Goal: Task Accomplishment & Management: Complete application form

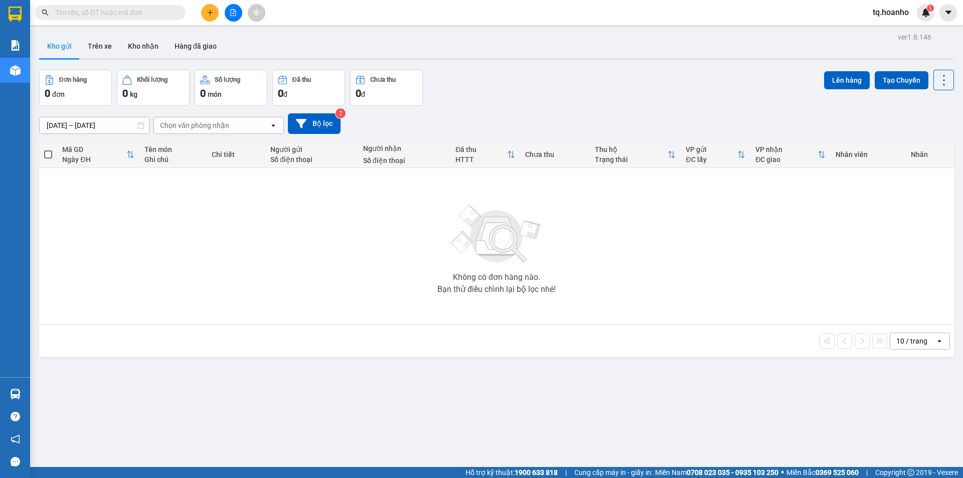
click at [235, 17] on button at bounding box center [234, 13] width 18 height 18
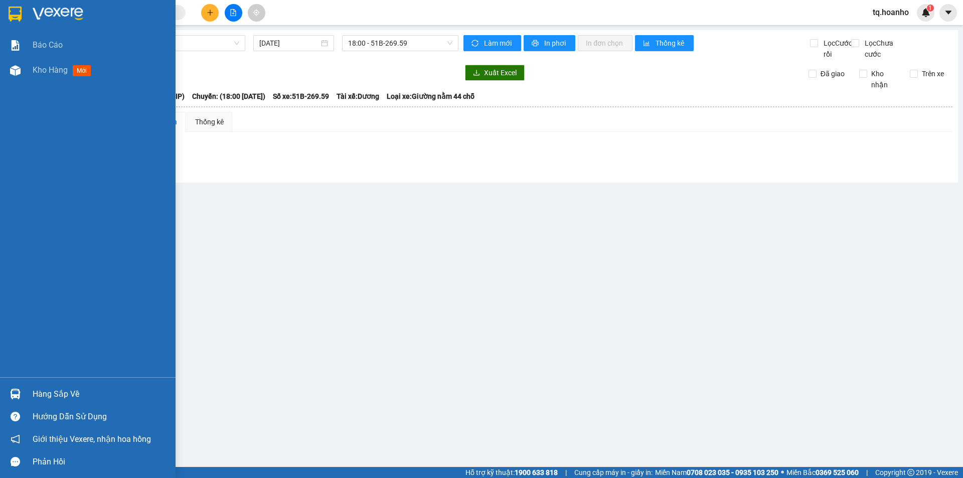
drag, startPoint x: 43, startPoint y: 19, endPoint x: 54, endPoint y: 24, distance: 11.7
click at [44, 19] on img at bounding box center [58, 14] width 51 height 15
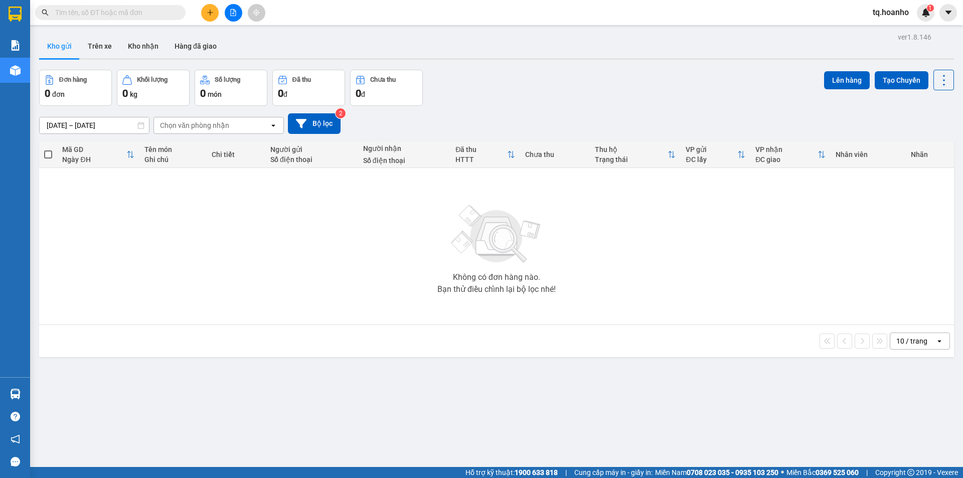
click at [220, 15] on div at bounding box center [233, 13] width 75 height 18
click at [212, 12] on icon "plus" at bounding box center [210, 12] width 7 height 7
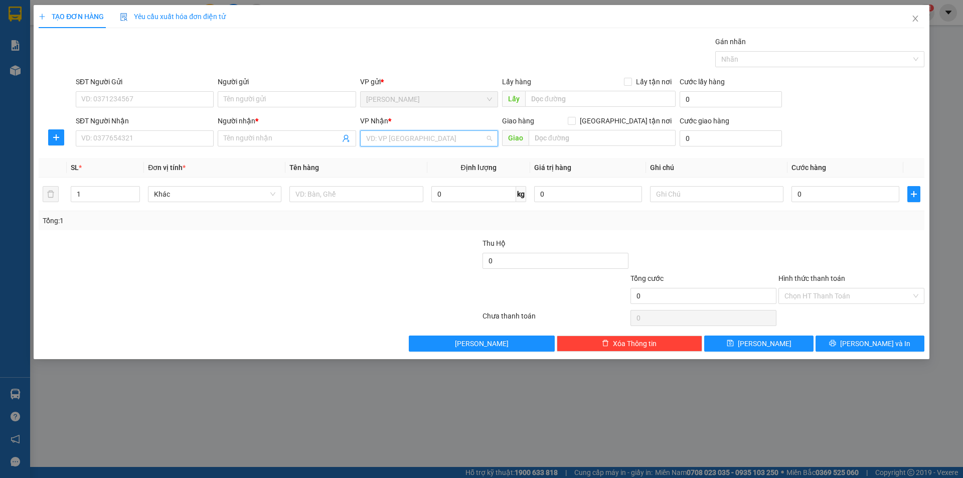
click at [371, 141] on input "search" at bounding box center [425, 138] width 119 height 15
drag, startPoint x: 376, startPoint y: 202, endPoint x: 348, endPoint y: 201, distance: 28.6
click at [374, 202] on div "SÀI GÒN" at bounding box center [429, 206] width 126 height 11
drag, startPoint x: 329, startPoint y: 188, endPoint x: 376, endPoint y: 109, distance: 92.0
click at [332, 185] on div at bounding box center [356, 194] width 133 height 20
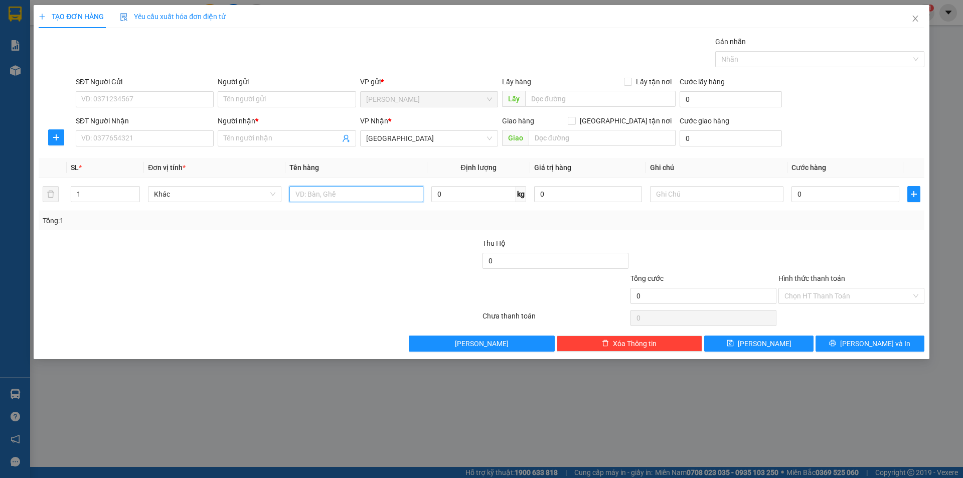
type input "t"
click at [189, 104] on input "SĐT Người Gửi" at bounding box center [145, 99] width 138 height 16
click at [397, 197] on input "T" at bounding box center [356, 194] width 133 height 16
type input "T XỐP"
click at [141, 144] on input "SĐT Người Nhận" at bounding box center [145, 138] width 138 height 16
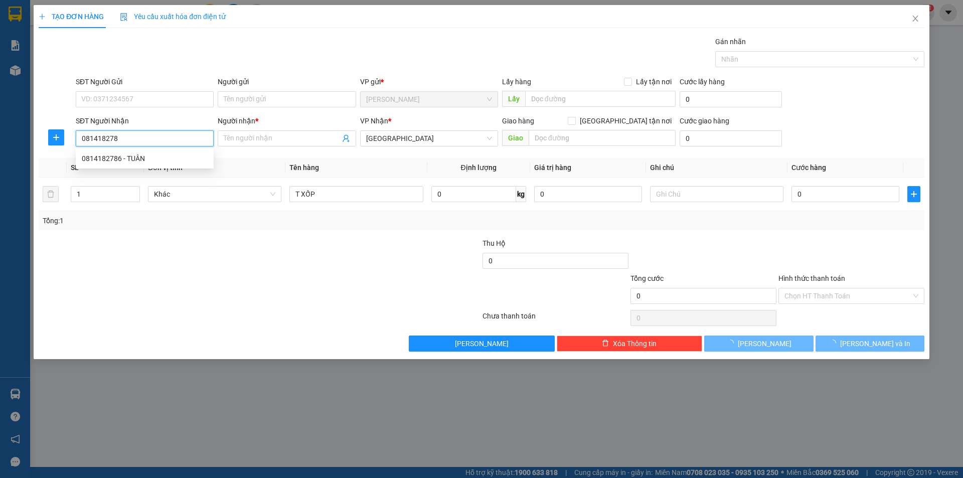
type input "0814182786"
click at [155, 157] on div "0814182786 - TUÂN" at bounding box center [145, 158] width 126 height 11
type input "TUÂN"
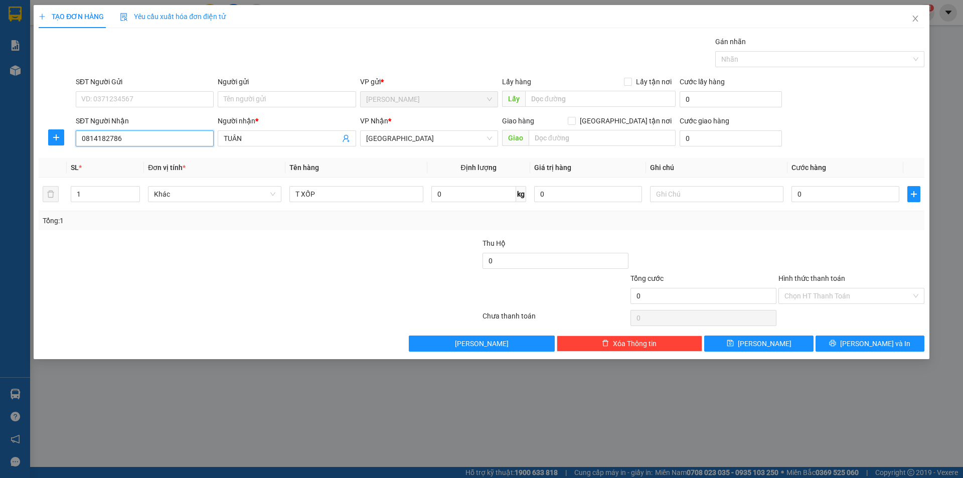
type input "0814182786"
click at [247, 111] on div "Người gửi Tên người gửi" at bounding box center [287, 93] width 138 height 35
click at [251, 100] on input "Người gửi" at bounding box center [287, 99] width 138 height 16
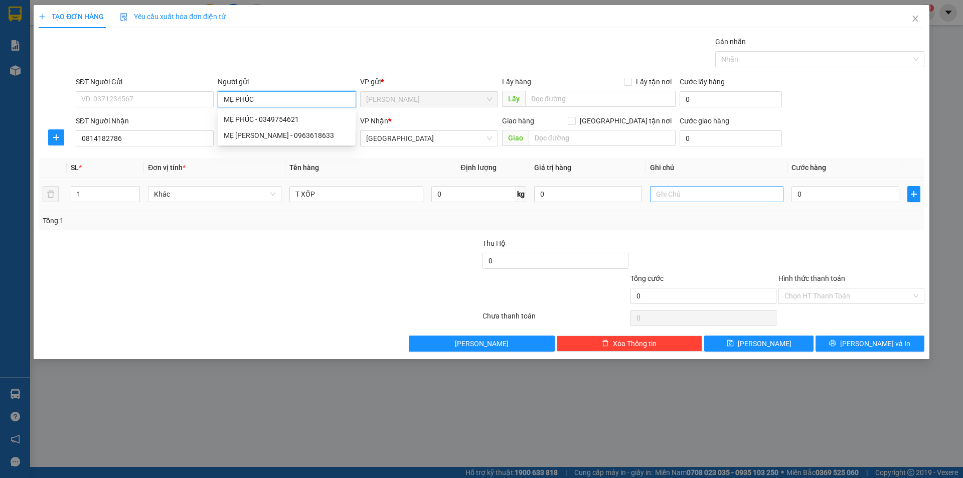
type input "MẸ PHÚC"
click at [684, 200] on input "text" at bounding box center [716, 194] width 133 height 16
type input "R/50"
click at [805, 301] on input "Hình thức thanh toán" at bounding box center [848, 296] width 127 height 15
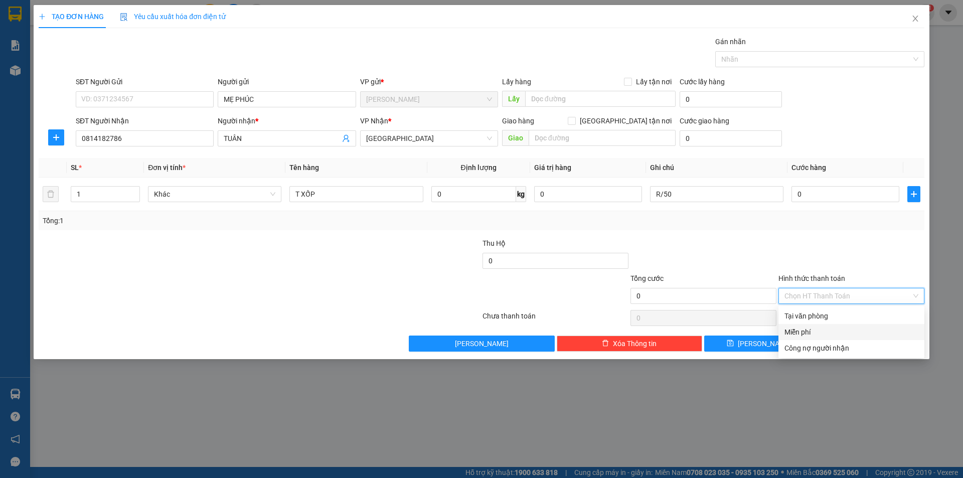
click at [804, 325] on div "Miễn phí" at bounding box center [852, 332] width 146 height 16
click at [875, 342] on span "Lưu và In" at bounding box center [875, 343] width 70 height 11
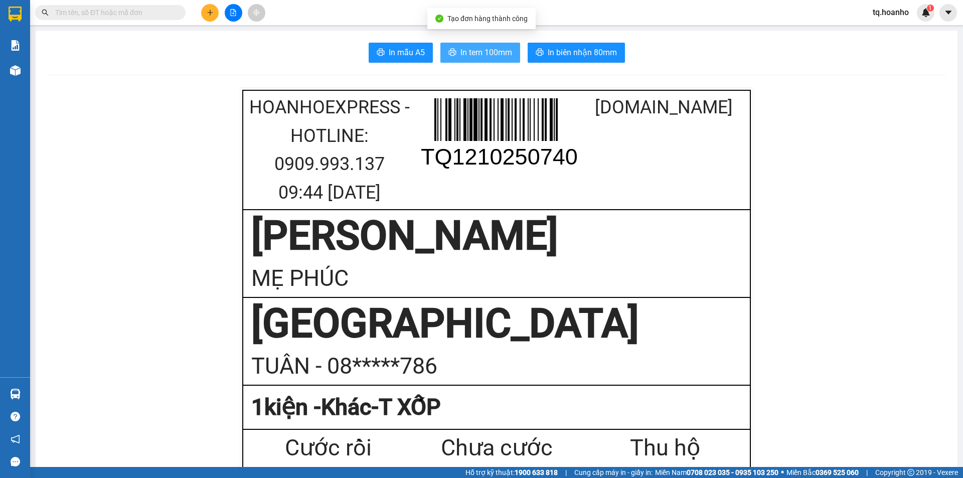
click at [469, 46] on span "In tem 100mm" at bounding box center [487, 52] width 52 height 13
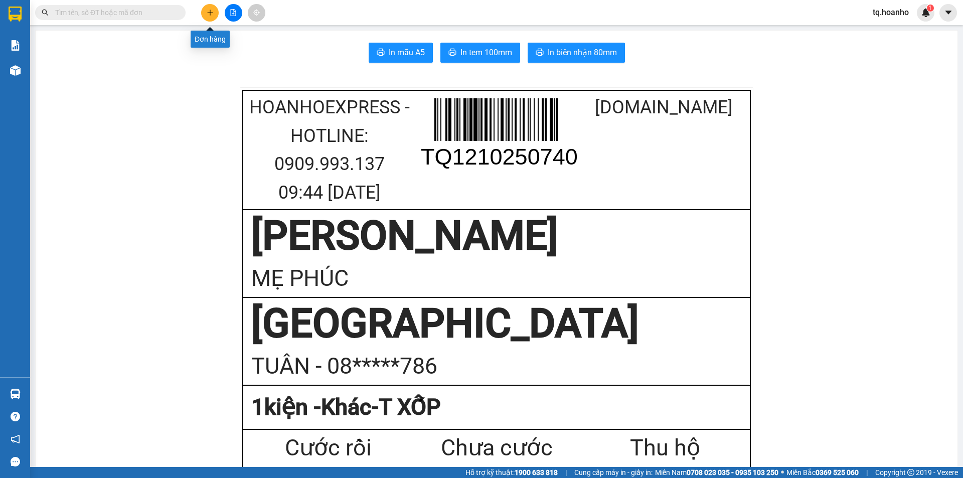
click at [208, 13] on icon "plus" at bounding box center [210, 12] width 6 height 1
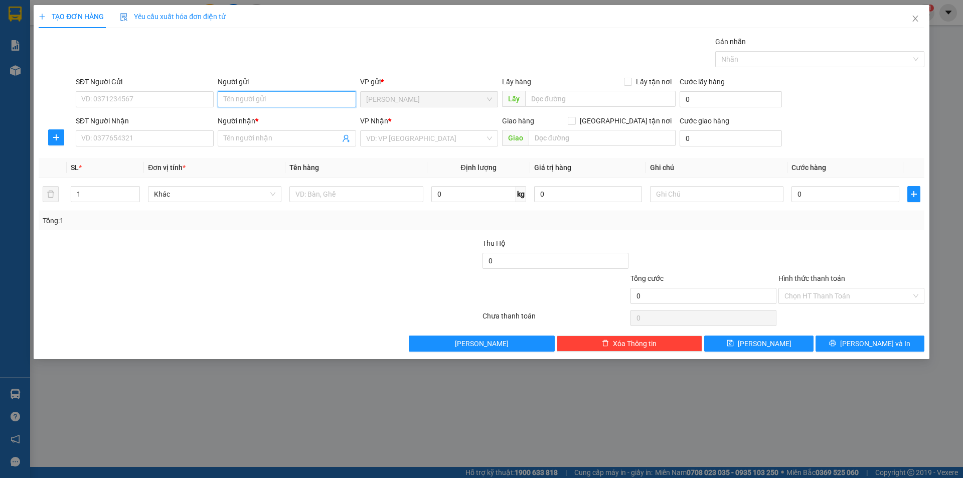
drag, startPoint x: 273, startPoint y: 99, endPoint x: 285, endPoint y: 59, distance: 41.3
click at [274, 98] on input "Người gửi" at bounding box center [287, 99] width 138 height 16
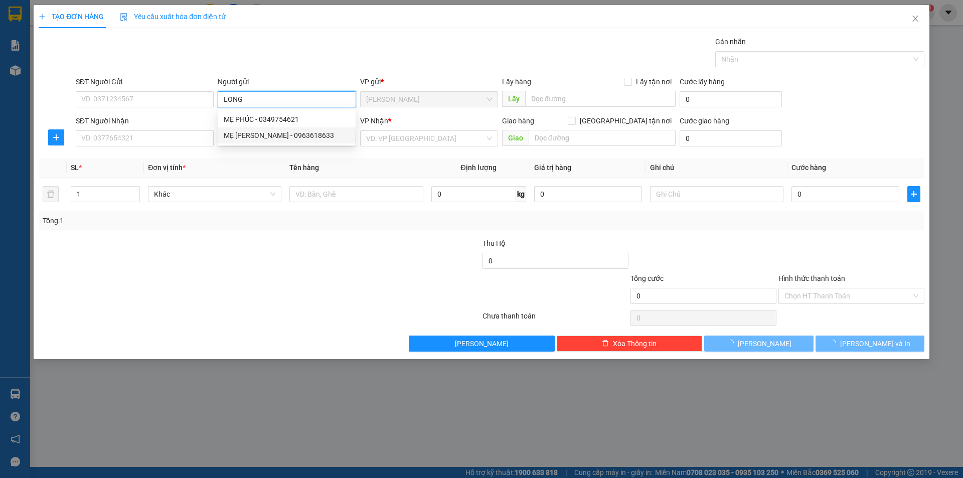
type input "LONG"
click at [187, 148] on div "SĐT Người Nhận VD: 0377654321" at bounding box center [145, 132] width 138 height 35
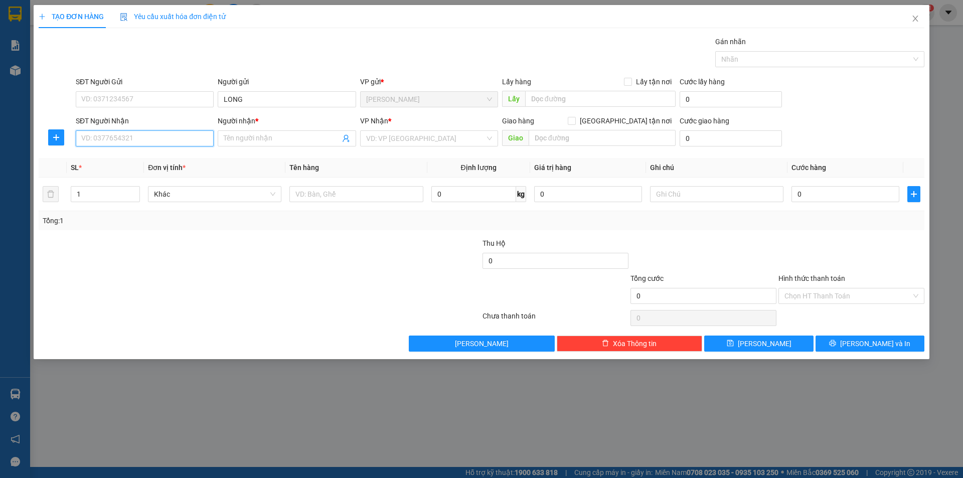
click at [187, 142] on input "SĐT Người Nhận" at bounding box center [145, 138] width 138 height 16
drag, startPoint x: 281, startPoint y: 304, endPoint x: 317, endPoint y: 244, distance: 68.8
click at [290, 287] on div at bounding box center [186, 290] width 296 height 35
click at [320, 206] on td at bounding box center [357, 195] width 142 height 34
click at [324, 194] on input "text" at bounding box center [356, 194] width 133 height 16
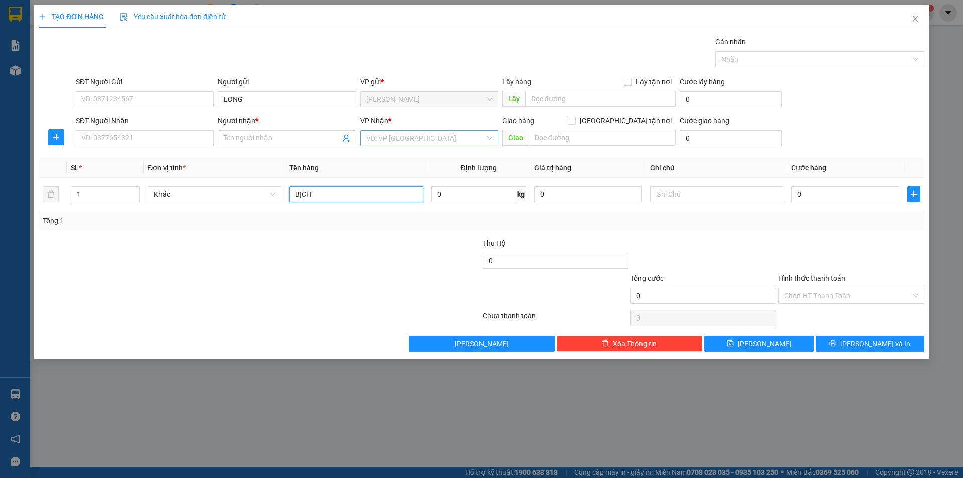
type input "BỊCH"
click at [382, 145] on input "search" at bounding box center [425, 138] width 119 height 15
click at [379, 203] on div "SÀI GÒN" at bounding box center [429, 206] width 126 height 11
click at [120, 144] on input "SĐT Người Nhận" at bounding box center [145, 138] width 138 height 16
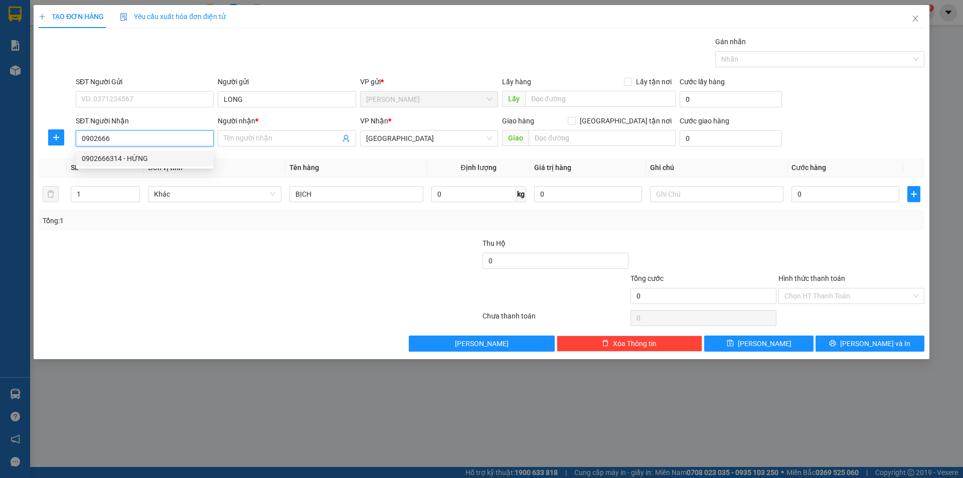
click at [120, 156] on div "0902666314 - HỪNG" at bounding box center [145, 158] width 126 height 11
type input "0902666314"
type input "HỪNG"
type input "0902666314"
click at [250, 143] on input "HỪNG" at bounding box center [282, 138] width 116 height 11
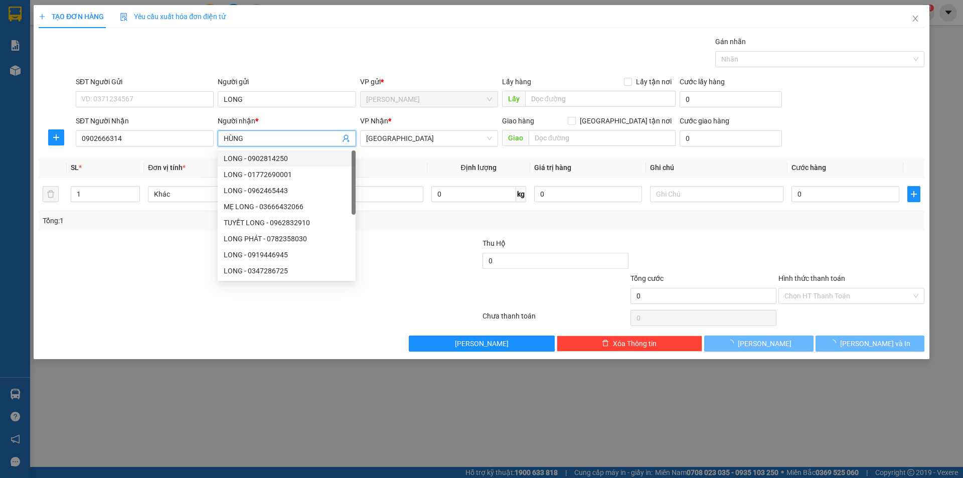
type input "HÙNG"
drag, startPoint x: 205, startPoint y: 350, endPoint x: 287, endPoint y: 307, distance: 92.5
click at [258, 322] on div "TẠO ĐƠN HÀNG Yêu cầu xuất hóa đơn điện tử Transit Pickup Surcharge Ids Transit …" at bounding box center [482, 182] width 896 height 354
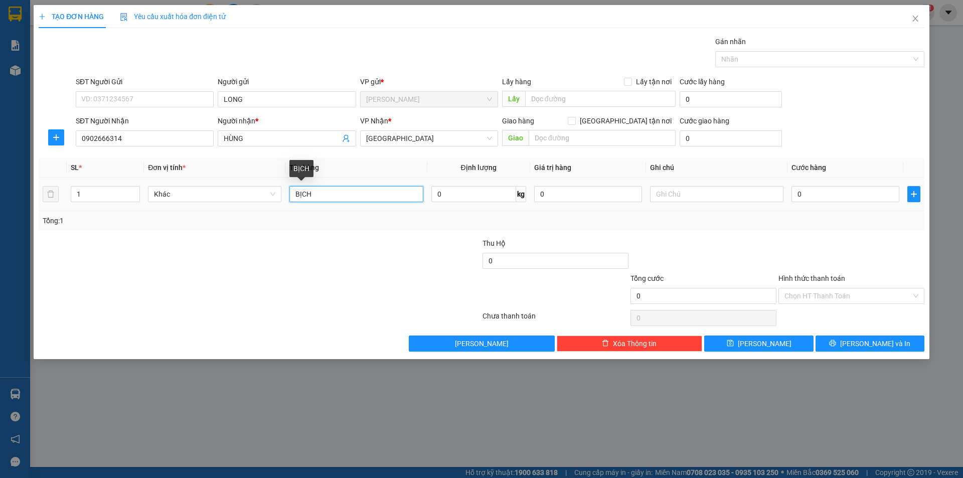
click at [354, 197] on input "BỊCH" at bounding box center [356, 194] width 133 height 16
drag, startPoint x: 667, startPoint y: 194, endPoint x: 673, endPoint y: 180, distance: 15.5
click at [672, 186] on div at bounding box center [716, 194] width 133 height 20
type input "B"
type input "R/30"
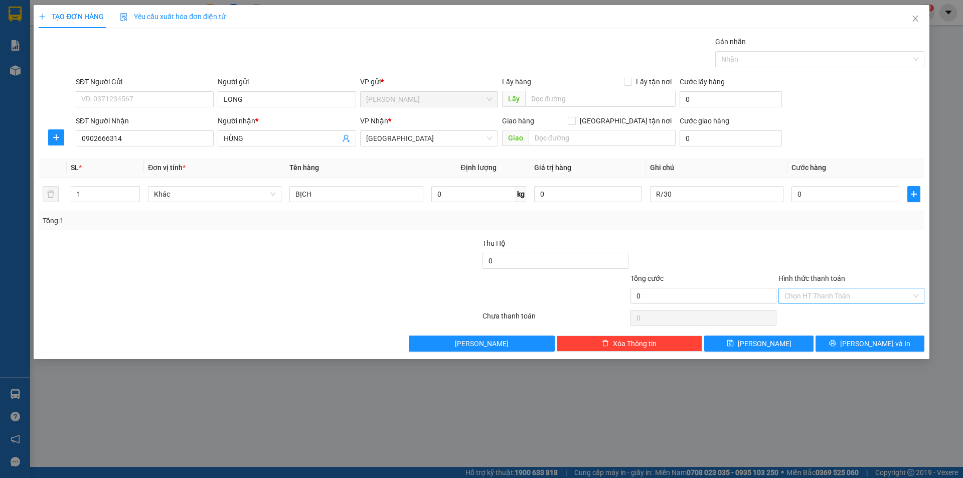
click at [826, 298] on input "Hình thức thanh toán" at bounding box center [848, 296] width 127 height 15
click at [807, 331] on div "Miễn phí" at bounding box center [852, 332] width 134 height 11
click at [836, 344] on icon "printer" at bounding box center [832, 343] width 7 height 7
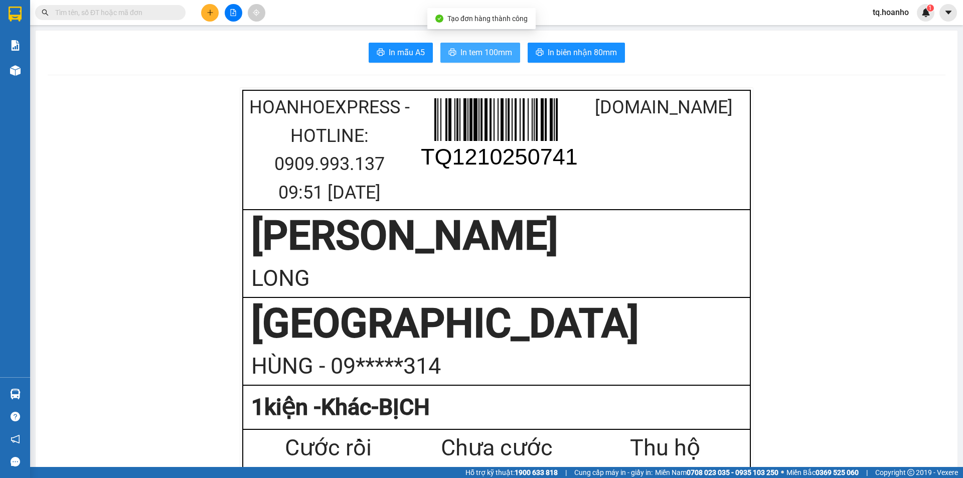
click at [463, 49] on span "In tem 100mm" at bounding box center [487, 52] width 52 height 13
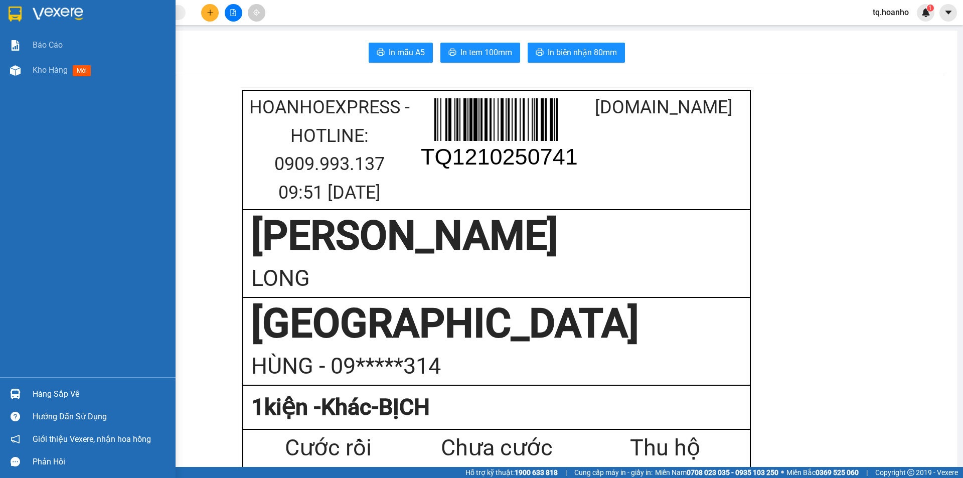
click at [65, 12] on img at bounding box center [58, 14] width 51 height 15
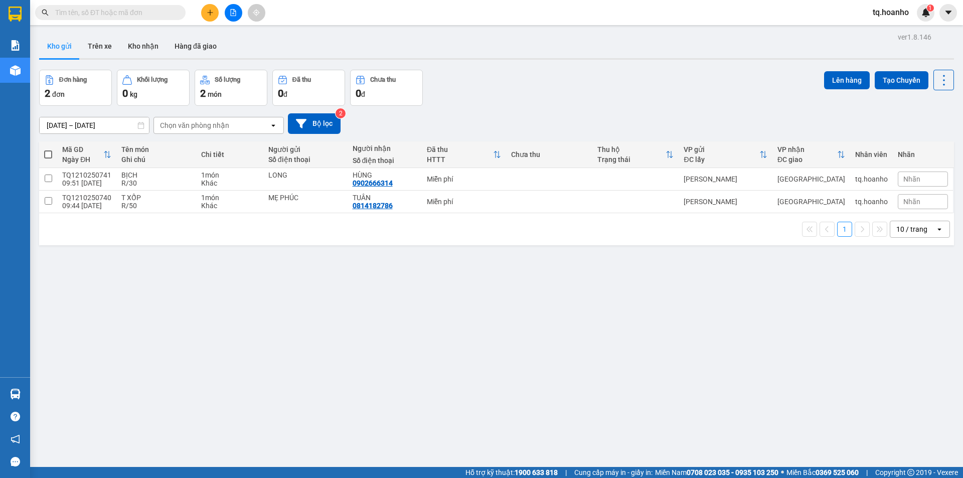
click at [814, 393] on div "ver 1.8.146 Kho gửi Trên xe Kho nhận Hàng đã giao Đơn hàng 2 đơn Khối lượng 0 k…" at bounding box center [496, 269] width 923 height 478
click at [277, 406] on div "ver 1.8.146 Kho gửi Trên xe Kho nhận Hàng đã giao Đơn hàng 2 đơn Khối lượng 0 k…" at bounding box center [496, 269] width 923 height 478
click at [134, 11] on input "text" at bounding box center [114, 12] width 118 height 11
click at [136, 16] on input "text" at bounding box center [114, 12] width 118 height 11
click at [133, 14] on input "text" at bounding box center [114, 12] width 118 height 11
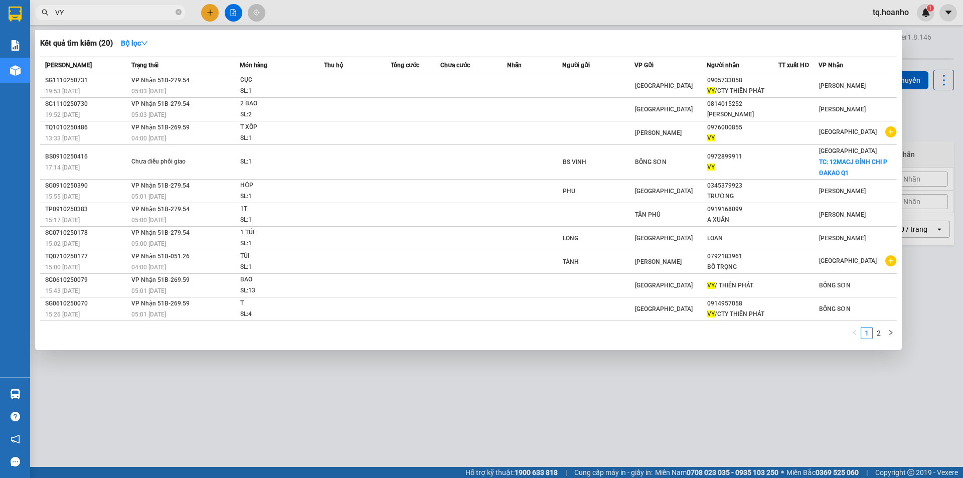
type input "V"
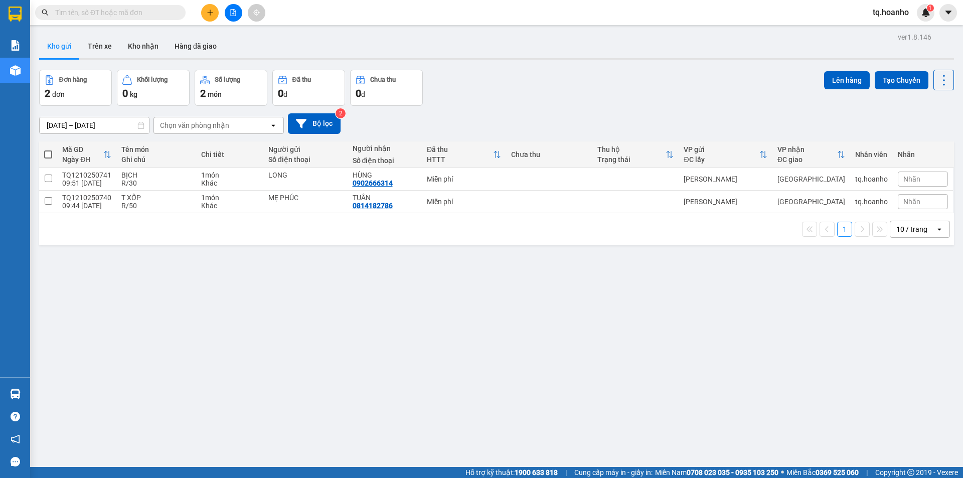
click at [125, 18] on input "text" at bounding box center [114, 12] width 118 height 11
drag, startPoint x: 254, startPoint y: 235, endPoint x: 236, endPoint y: 177, distance: 60.6
click at [254, 233] on div "1 10 / trang open" at bounding box center [496, 229] width 907 height 17
click at [163, 13] on input "text" at bounding box center [114, 12] width 118 height 11
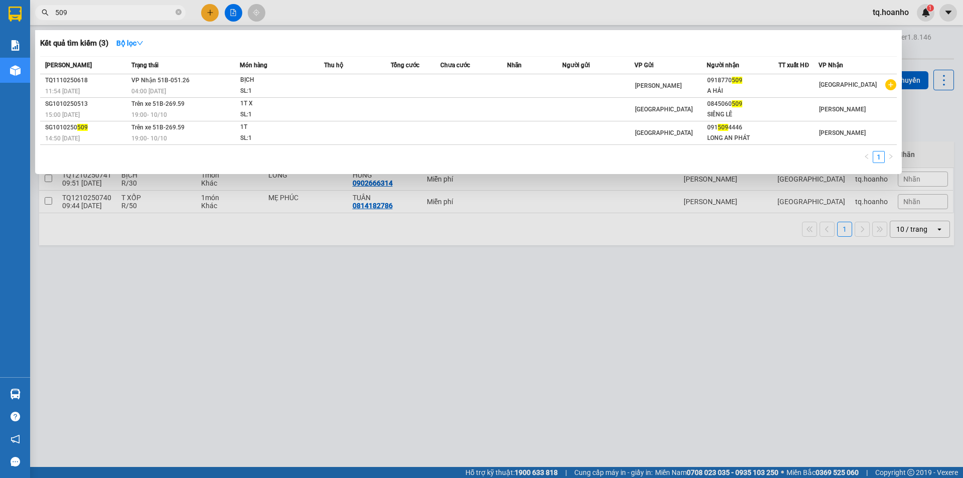
click at [132, 17] on input "509" at bounding box center [114, 12] width 118 height 11
type input "5"
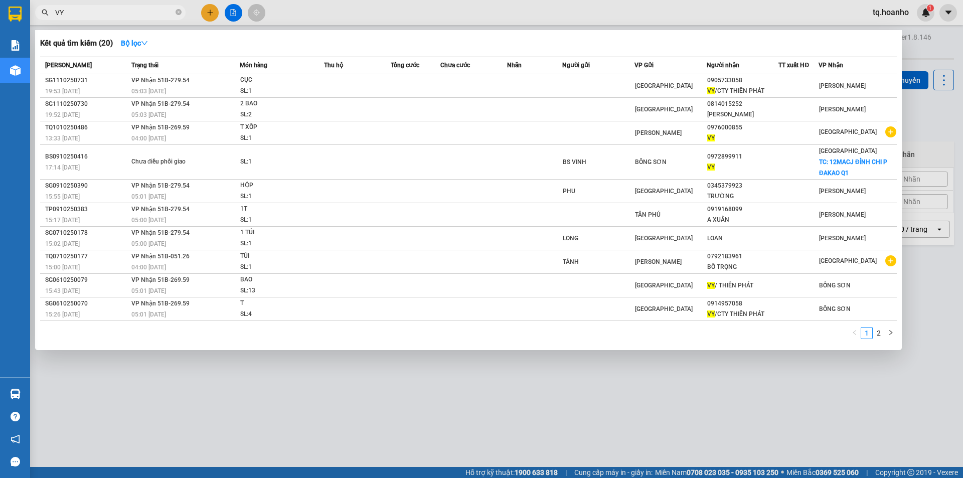
click at [128, 14] on input "VY" at bounding box center [114, 12] width 118 height 11
type input "V"
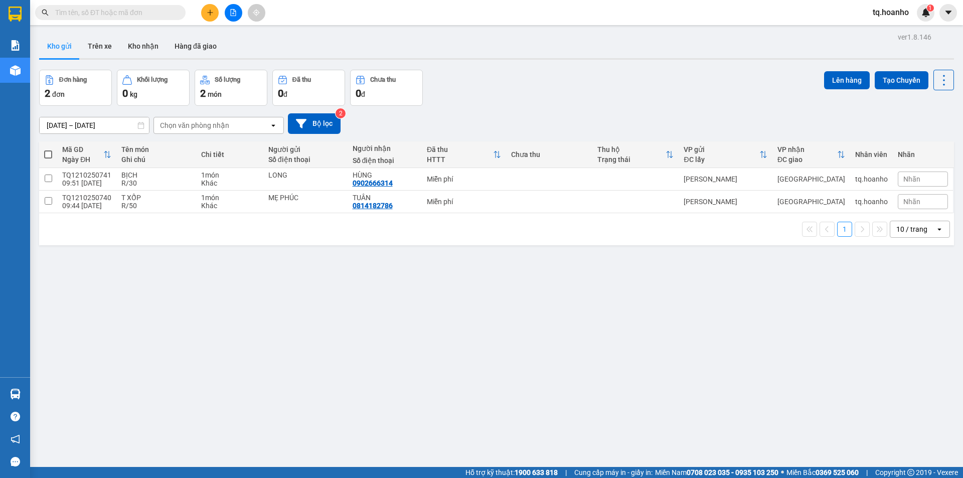
drag, startPoint x: 261, startPoint y: 308, endPoint x: 283, endPoint y: 284, distance: 33.0
click at [266, 302] on div "ver 1.8.146 Kho gửi Trên xe Kho nhận Hàng đã giao Đơn hàng 2 đơn Khối lượng 0 k…" at bounding box center [496, 269] width 923 height 478
